Goal: Transaction & Acquisition: Subscribe to service/newsletter

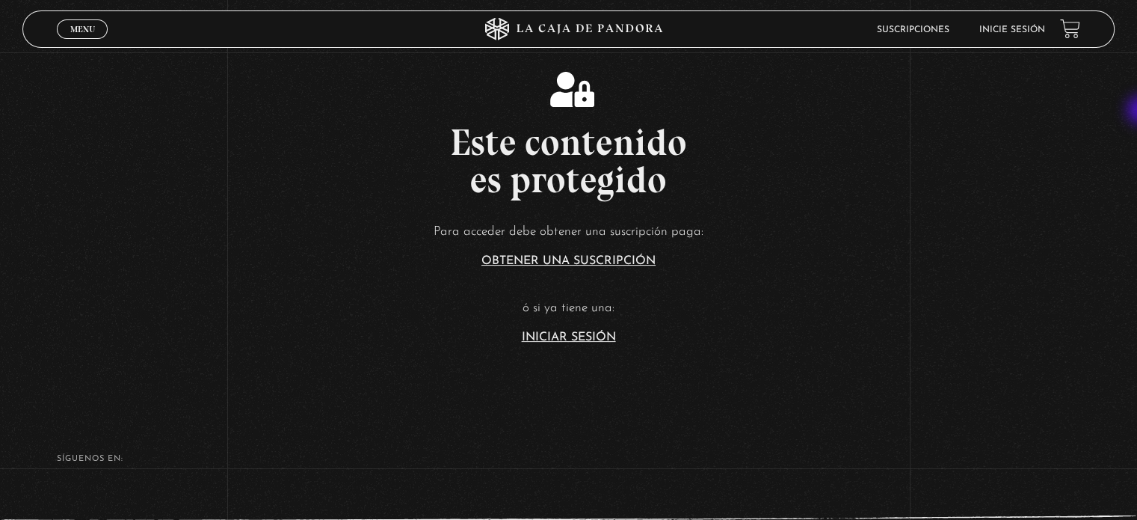
scroll to position [277, 0]
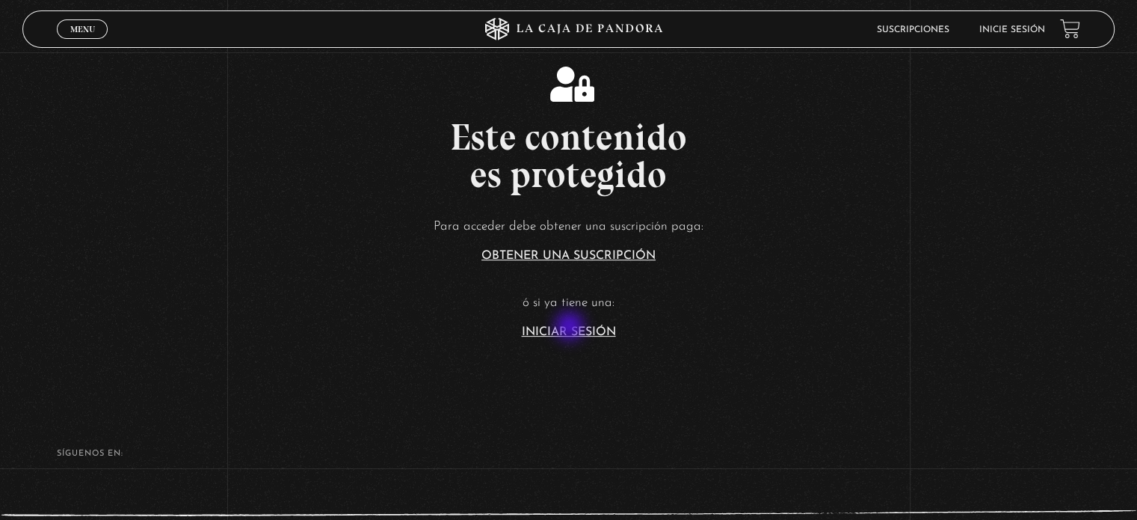
click at [571, 327] on link "Iniciar Sesión" at bounding box center [569, 332] width 94 height 12
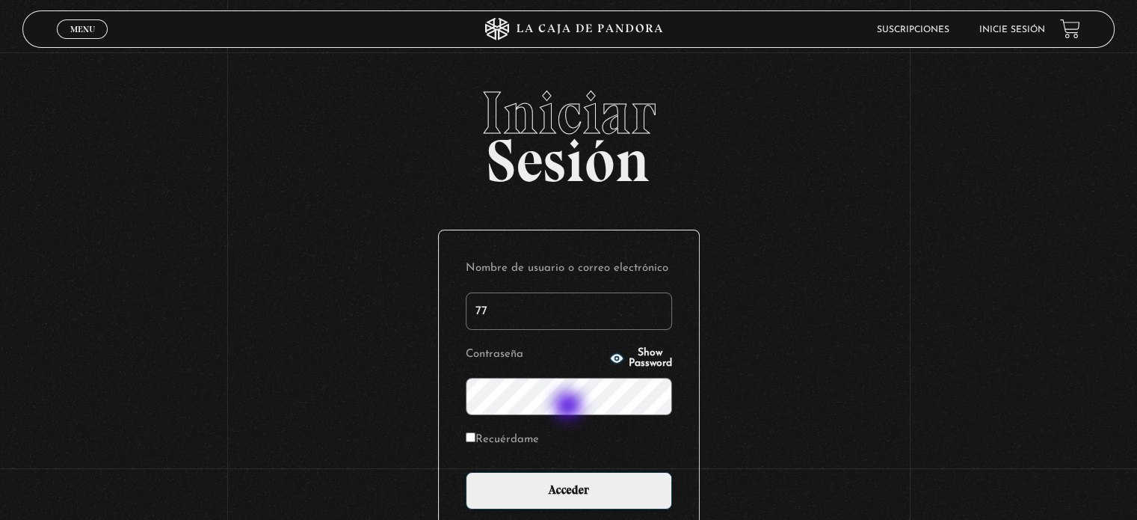
type input "[EMAIL_ADDRESS][DOMAIN_NAME]"
click at [629, 353] on span "Show Password" at bounding box center [650, 358] width 43 height 21
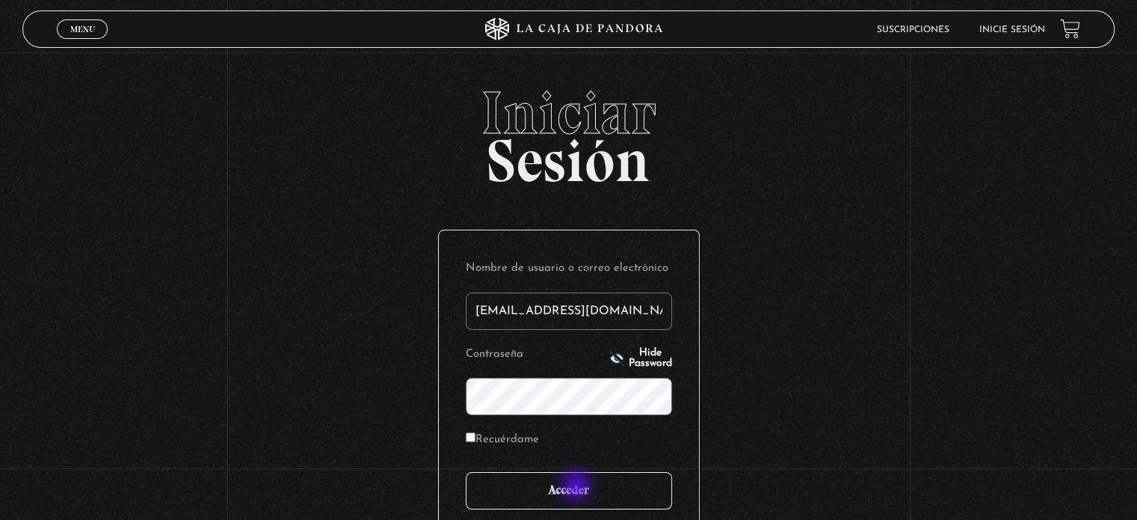
click at [578, 487] on input "Acceder" at bounding box center [569, 490] width 206 height 37
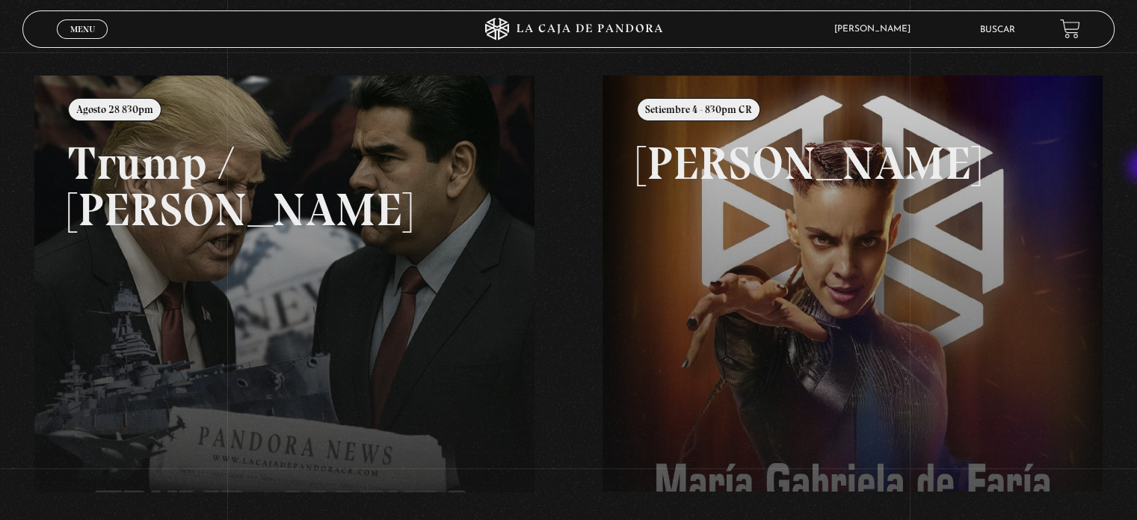
scroll to position [162, 0]
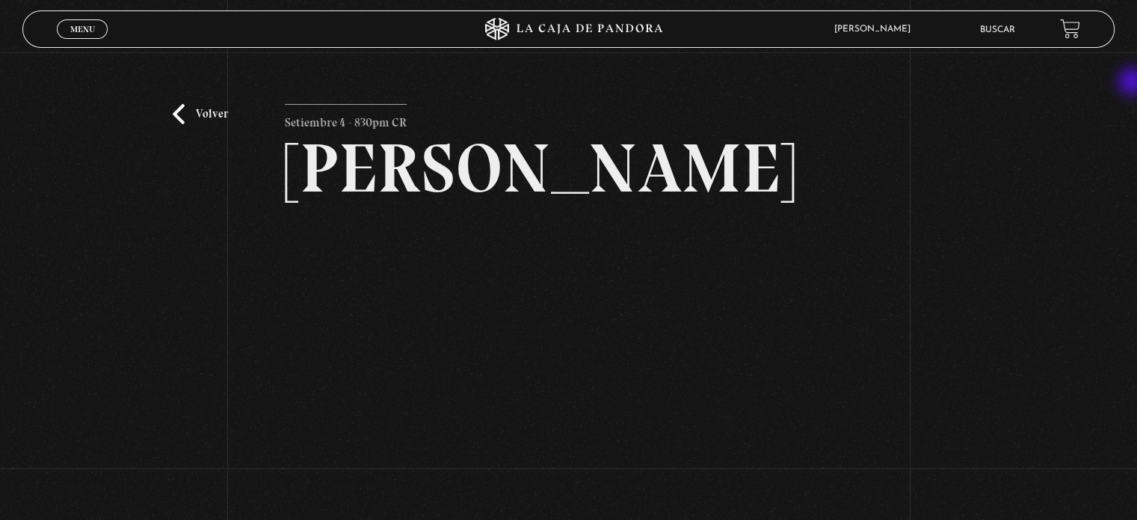
drag, startPoint x: 1135, startPoint y: 84, endPoint x: 1143, endPoint y: 84, distance: 8.3
click at [1136, 84] on html "ingresar al sitio Ver Video Más Información Solicitar Por favor coloque su disp…" at bounding box center [568, 392] width 1137 height 784
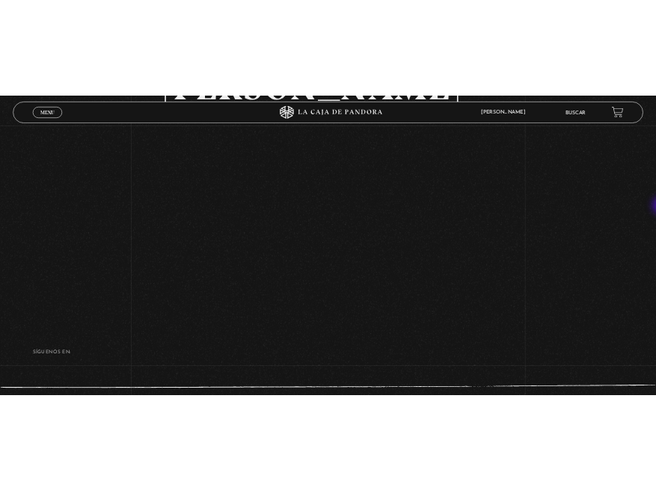
scroll to position [194, 0]
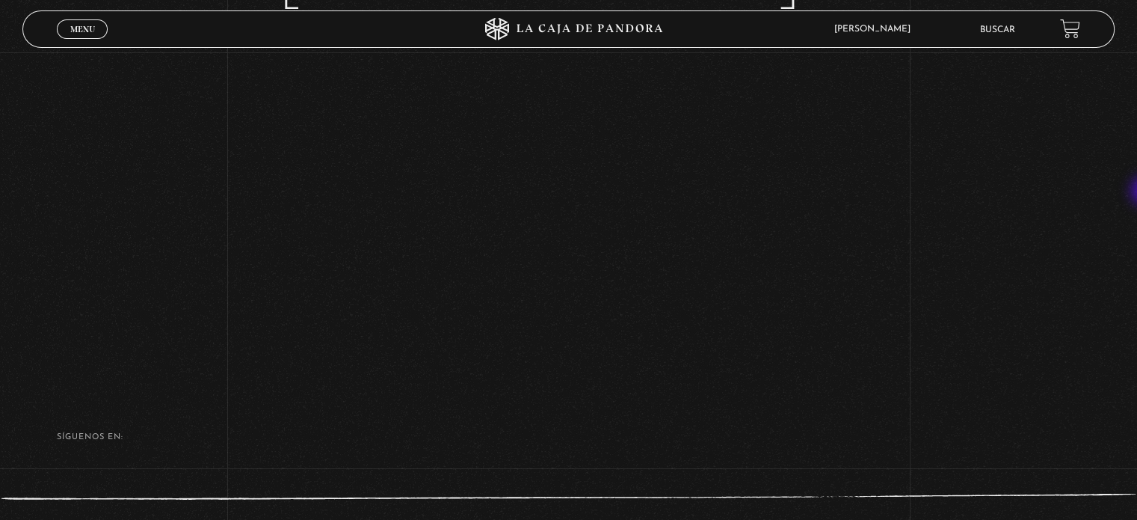
drag, startPoint x: 1147, startPoint y: 84, endPoint x: 1147, endPoint y: 198, distance: 113.6
click at [1136, 197] on html "ingresar al sitio Ver Video Más Información Solicitar Por favor coloque su disp…" at bounding box center [568, 198] width 1137 height 784
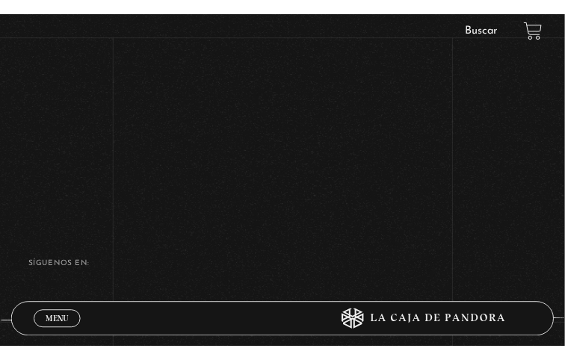
scroll to position [239, 0]
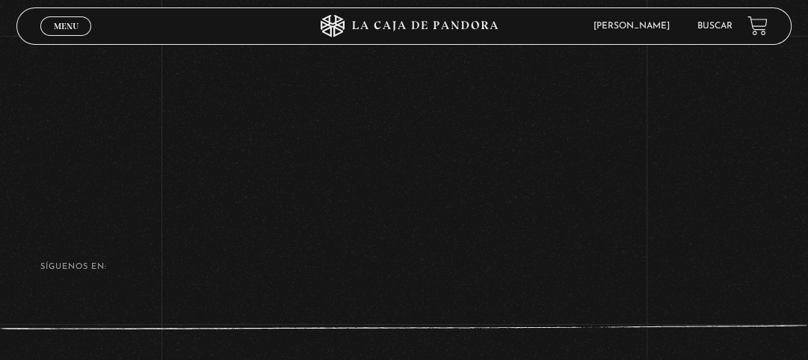
click at [135, 77] on div "Volver Setiembre 4 - 830pm CR Maria Gabriela de Faria" at bounding box center [404, 4] width 808 height 414
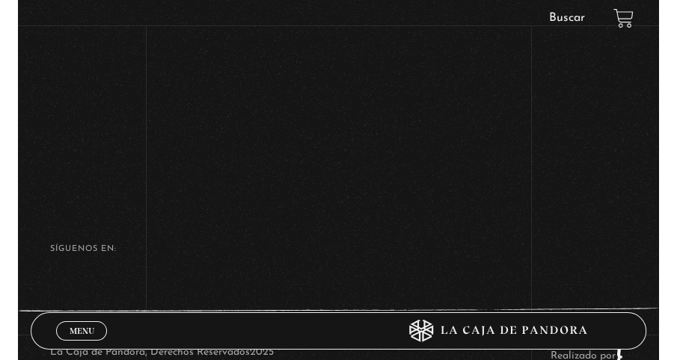
scroll to position [274, 0]
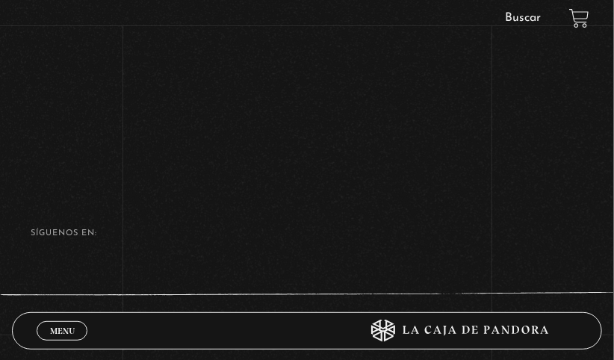
drag, startPoint x: 140, startPoint y: 170, endPoint x: 21, endPoint y: 192, distance: 121.0
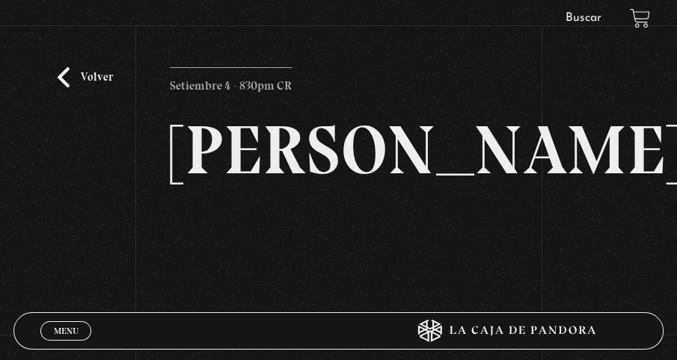
click at [77, 76] on link "Volver" at bounding box center [85, 77] width 55 height 20
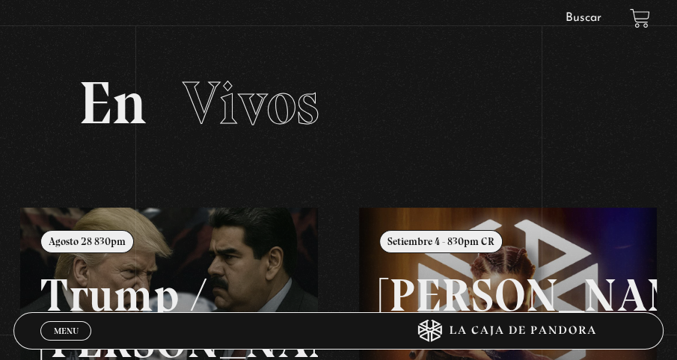
click at [54, 332] on span "Menu" at bounding box center [66, 331] width 25 height 9
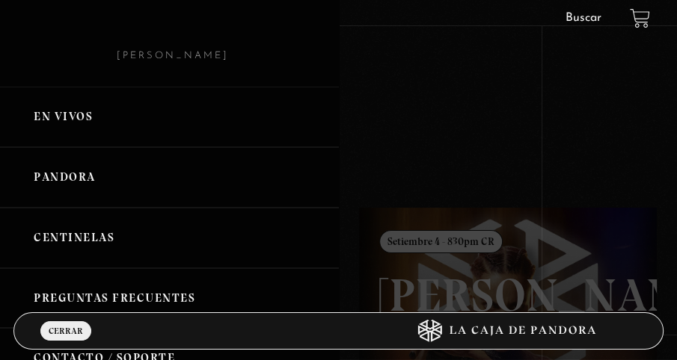
click at [69, 122] on link "En vivos" at bounding box center [169, 117] width 339 height 61
